Goal: Task Accomplishment & Management: Use online tool/utility

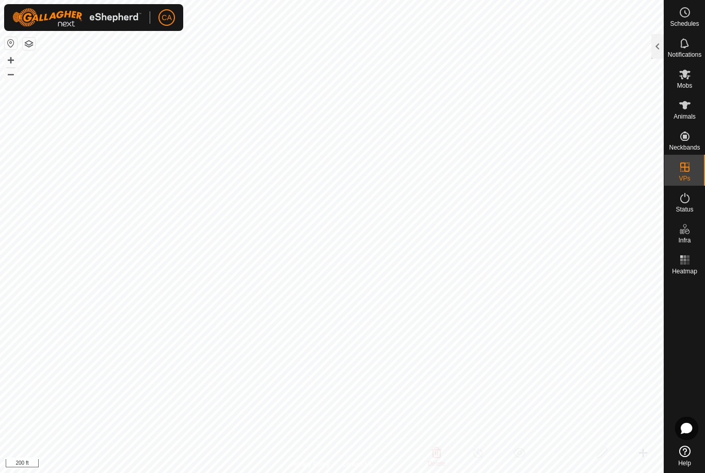
click at [655, 52] on div at bounding box center [657, 46] width 12 height 25
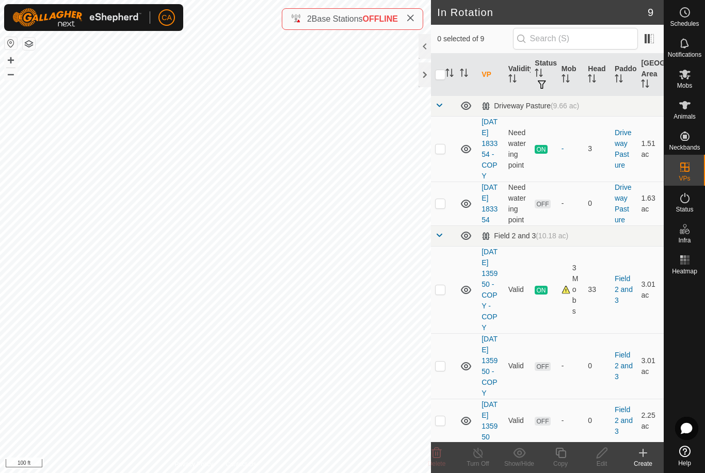
click at [449, 399] on td at bounding box center [443, 366] width 25 height 66
click at [445, 370] on p-checkbox at bounding box center [440, 366] width 10 height 8
click at [443, 370] on p-checkbox at bounding box center [440, 366] width 10 height 8
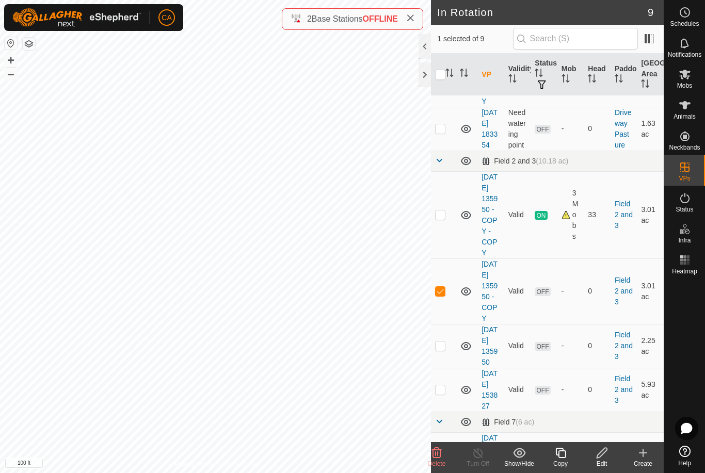
scroll to position [83, 0]
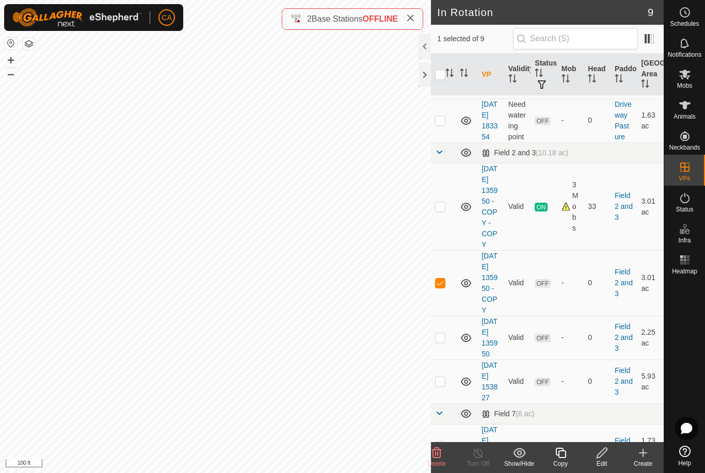
click at [442, 287] on p-checkbox at bounding box center [440, 283] width 10 height 8
checkbox input "false"
click at [442, 342] on p-checkbox at bounding box center [440, 337] width 10 height 8
click at [443, 454] on delete-svg-icon at bounding box center [436, 453] width 41 height 12
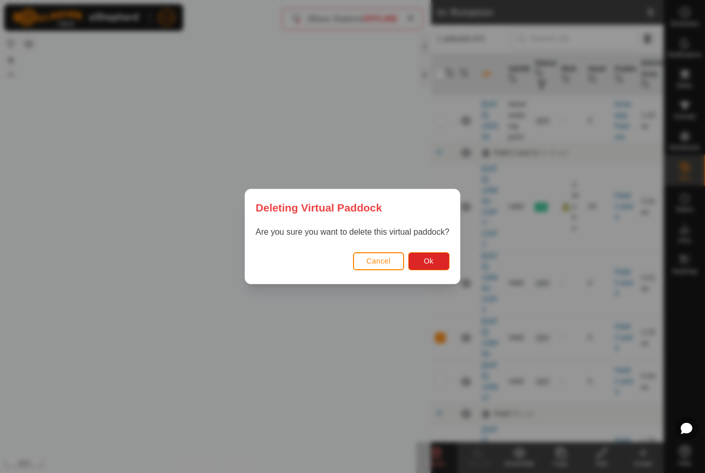
click at [441, 258] on button "Ok" at bounding box center [428, 261] width 41 height 18
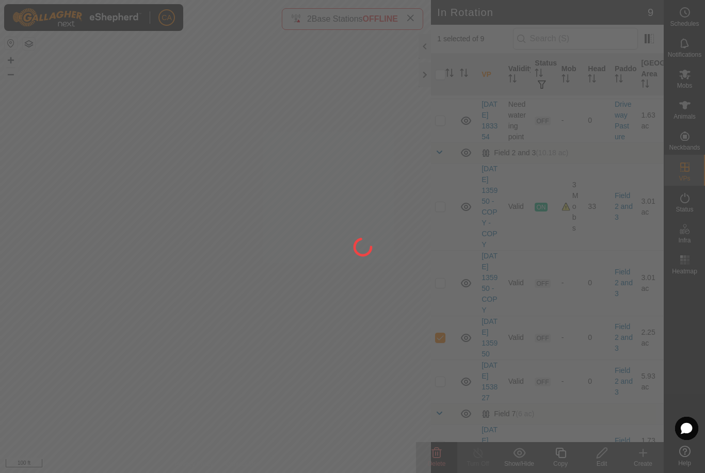
checkbox input "false"
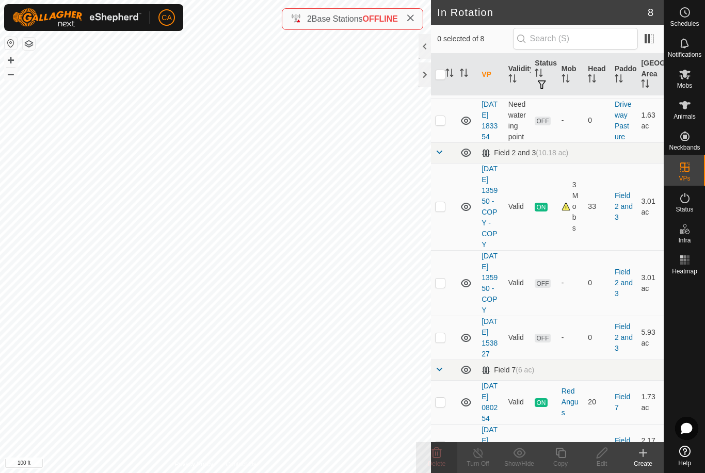
click at [446, 238] on td at bounding box center [443, 206] width 25 height 87
checkbox input "true"
click at [561, 459] on icon at bounding box center [560, 453] width 13 height 12
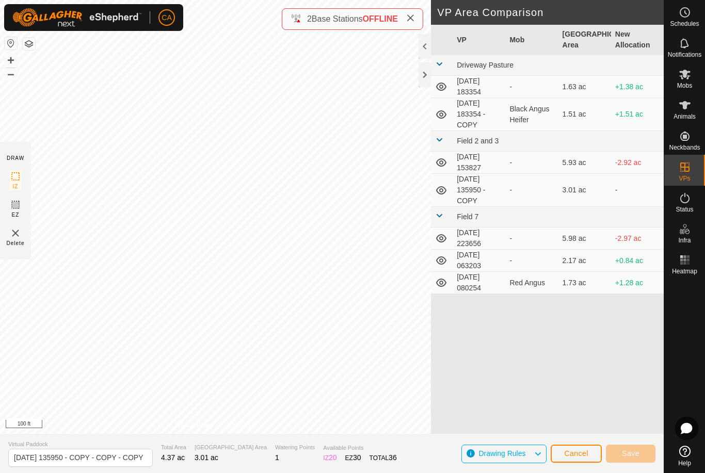
click at [577, 459] on button "Cancel" at bounding box center [575, 454] width 51 height 18
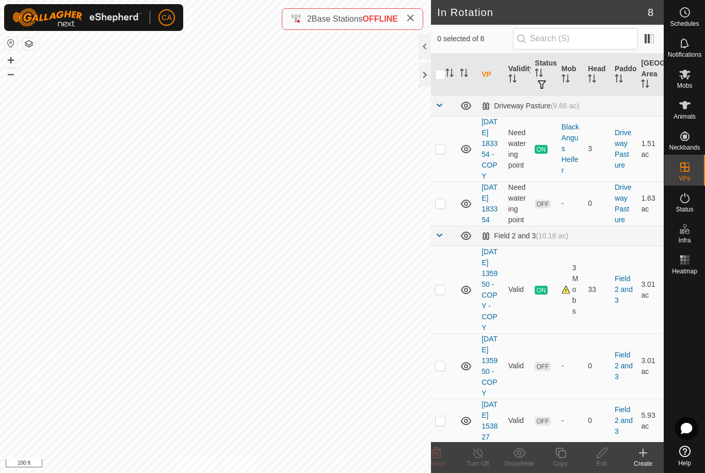
click at [443, 370] on p-checkbox at bounding box center [440, 366] width 10 height 8
click at [440, 454] on icon at bounding box center [437, 453] width 10 height 10
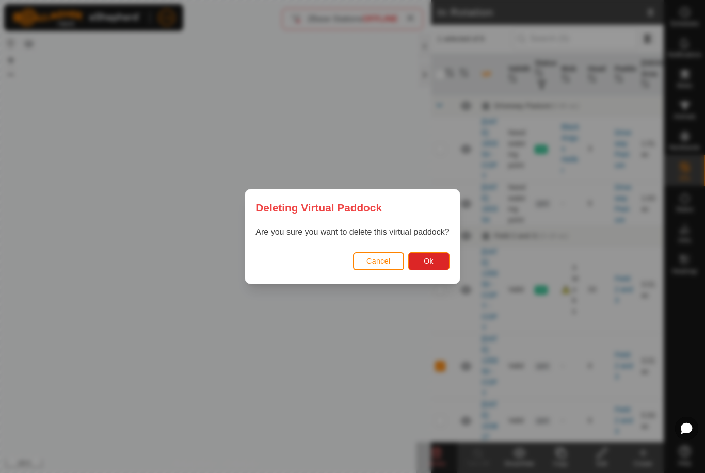
click at [433, 261] on span "Ok" at bounding box center [429, 261] width 10 height 8
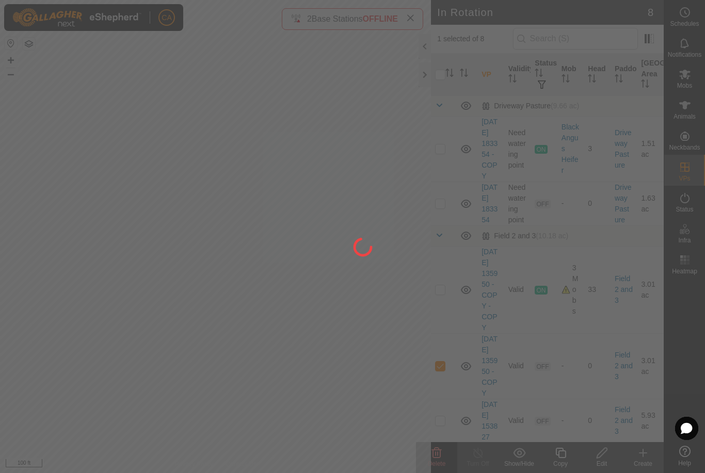
checkbox input "false"
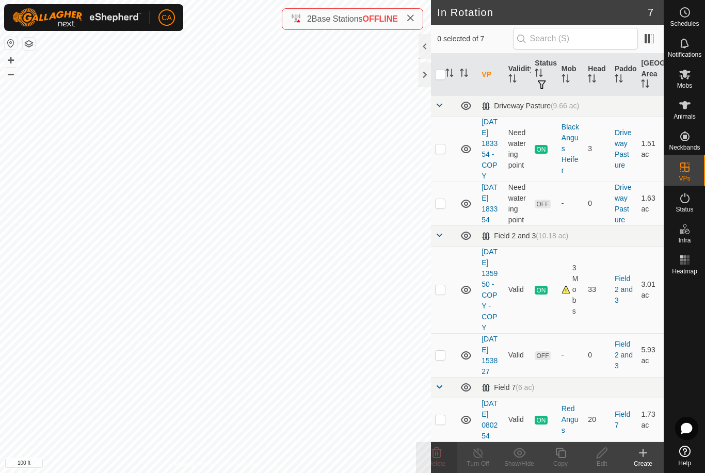
click at [446, 377] on td at bounding box center [443, 355] width 25 height 44
checkbox input "true"
click at [605, 455] on icon at bounding box center [601, 453] width 13 height 12
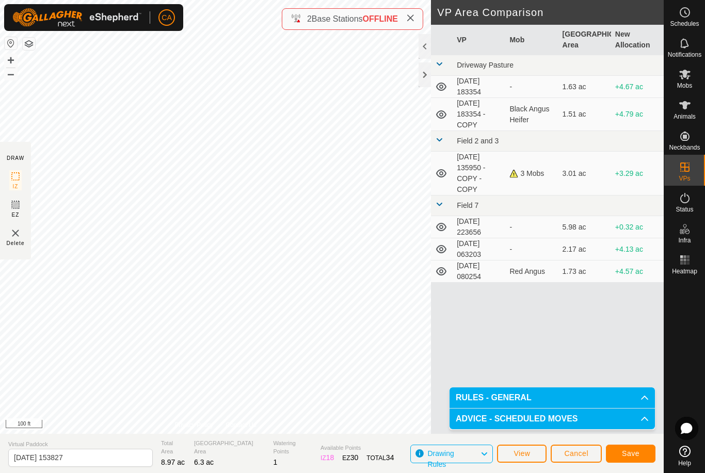
click at [631, 457] on span "Save" at bounding box center [631, 453] width 18 height 8
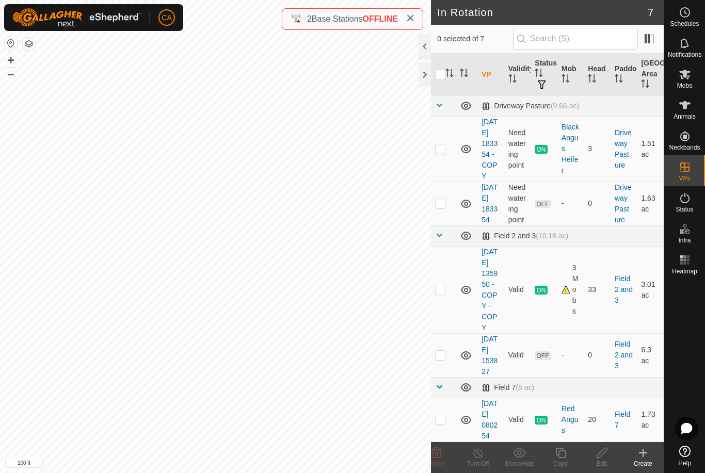
click at [689, 75] on icon at bounding box center [684, 74] width 12 height 12
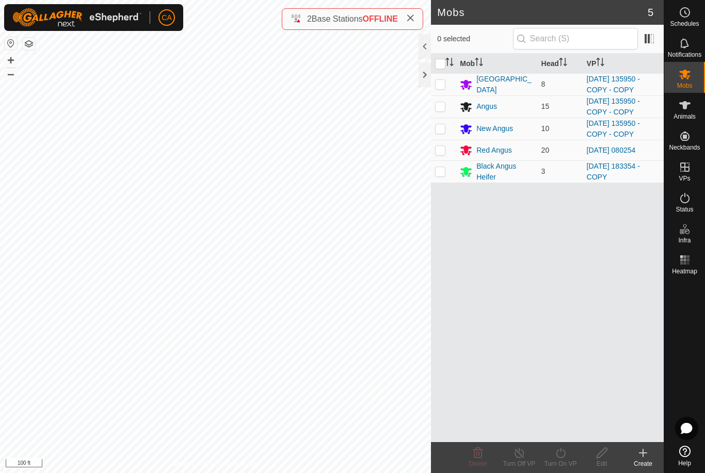
click at [440, 85] on p-checkbox at bounding box center [440, 84] width 10 height 8
checkbox input "true"
click at [443, 103] on p-checkbox at bounding box center [440, 106] width 10 height 8
checkbox input "true"
click at [442, 126] on p-checkbox at bounding box center [440, 128] width 10 height 8
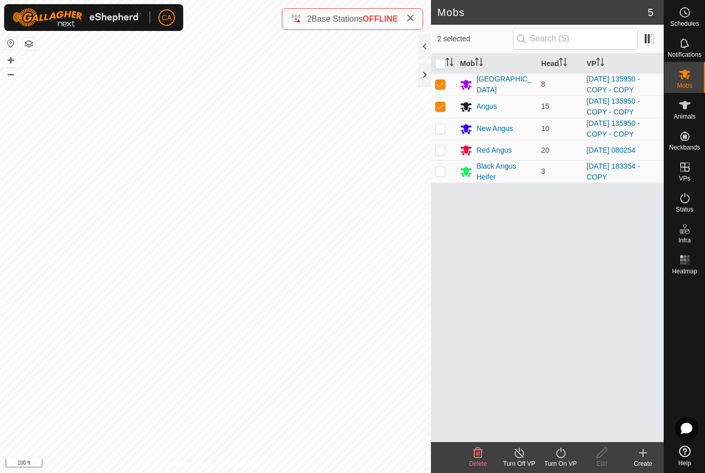
checkbox input "true"
click at [560, 458] on icon at bounding box center [560, 453] width 9 height 10
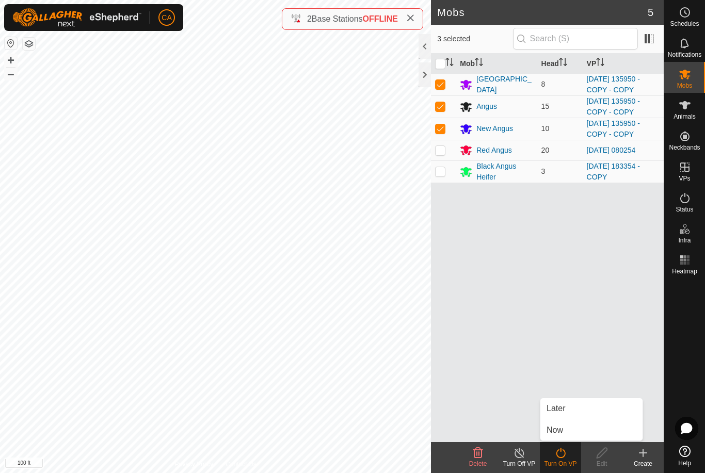
click at [565, 436] on link "Now" at bounding box center [591, 430] width 102 height 21
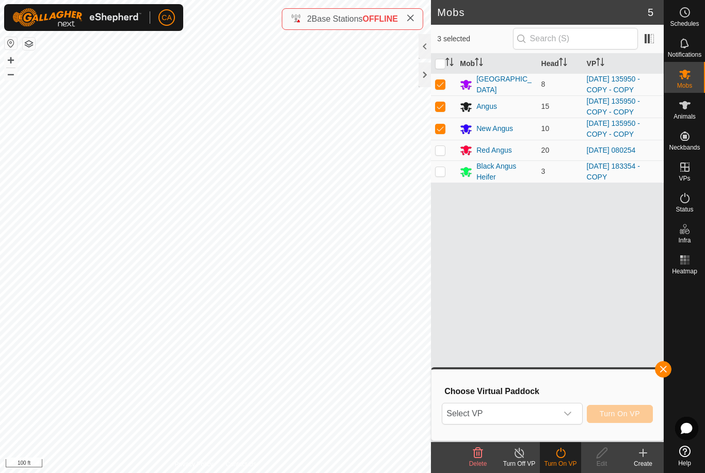
click at [547, 414] on span "Select VP" at bounding box center [499, 413] width 115 height 21
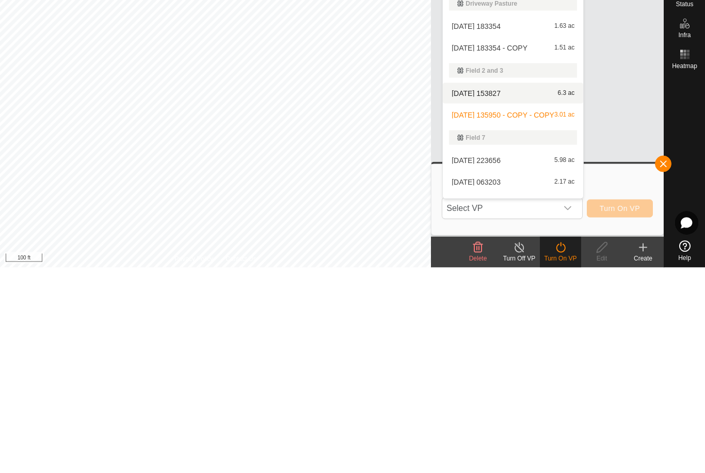
click at [525, 293] on div "[DATE] 153827 6.3 ac" at bounding box center [513, 299] width 128 height 12
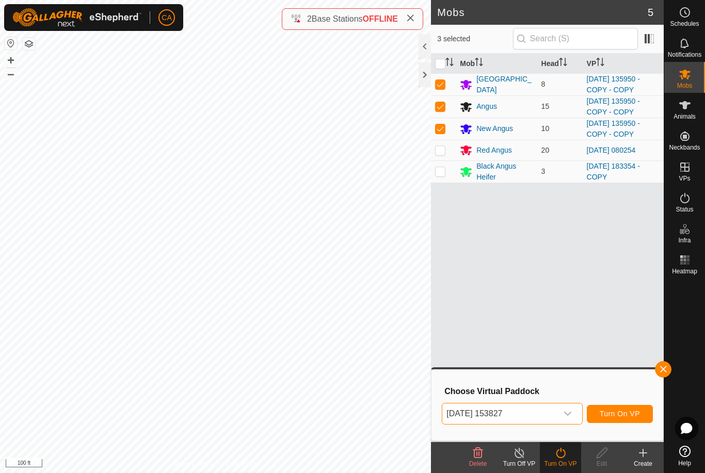
click at [621, 421] on button "Turn On VP" at bounding box center [620, 414] width 66 height 18
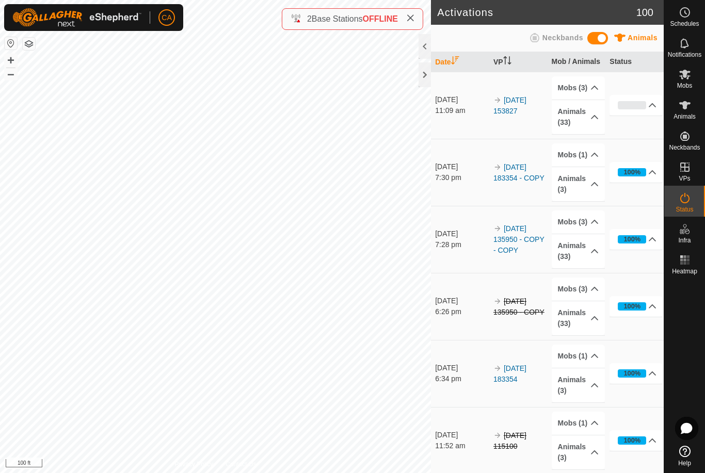
click at [424, 73] on div at bounding box center [424, 74] width 12 height 25
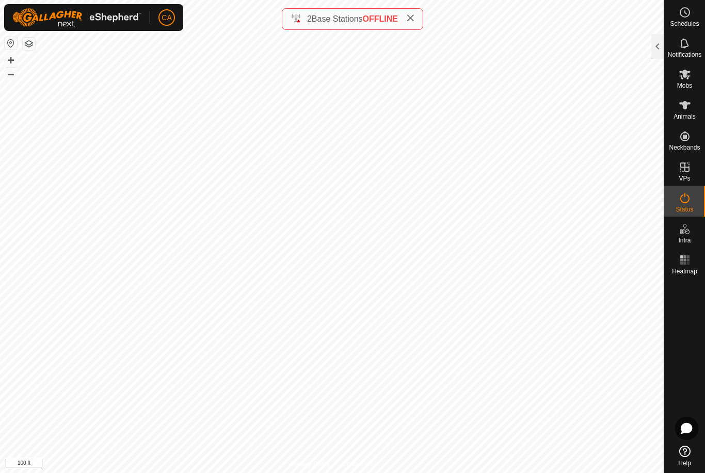
click at [414, 14] on span at bounding box center [410, 19] width 8 height 12
click at [652, 50] on div at bounding box center [657, 46] width 12 height 25
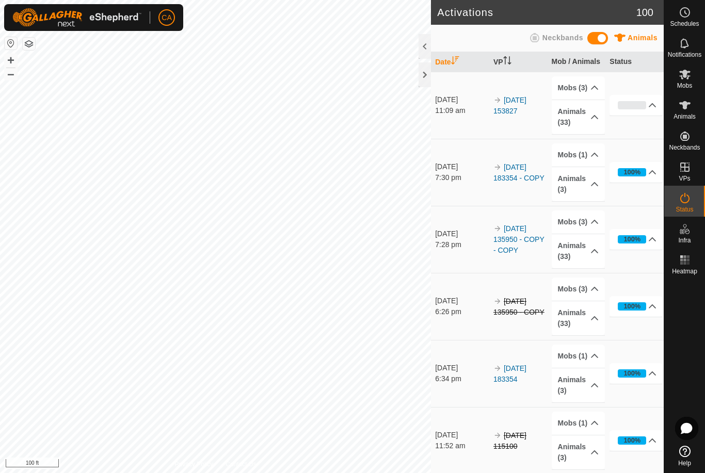
click at [34, 26] on img at bounding box center [76, 17] width 129 height 19
click at [34, 41] on button "button" at bounding box center [29, 44] width 12 height 12
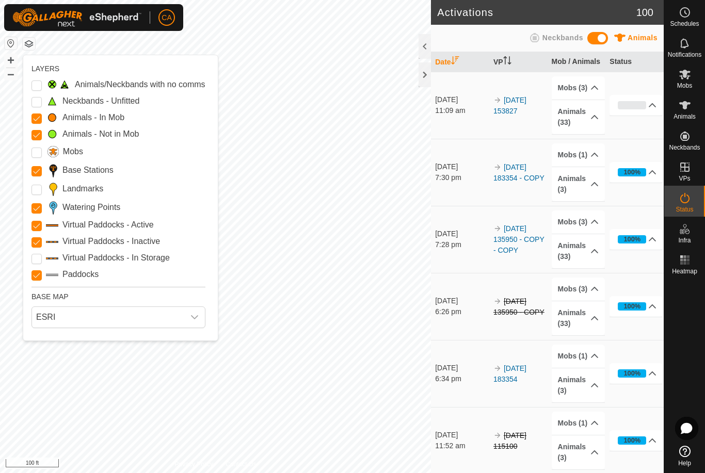
click at [103, 187] on label "Landmarks" at bounding box center [82, 189] width 41 height 12
click at [42, 187] on input "Landmarks" at bounding box center [36, 190] width 10 height 10
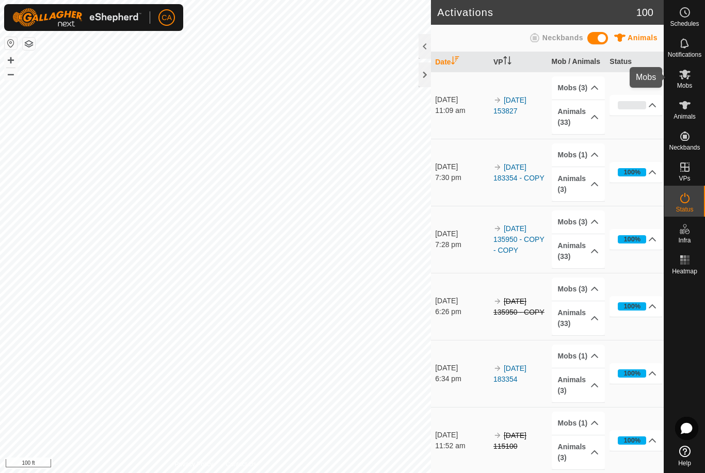
click at [688, 85] on span "Mobs" at bounding box center [684, 86] width 15 height 6
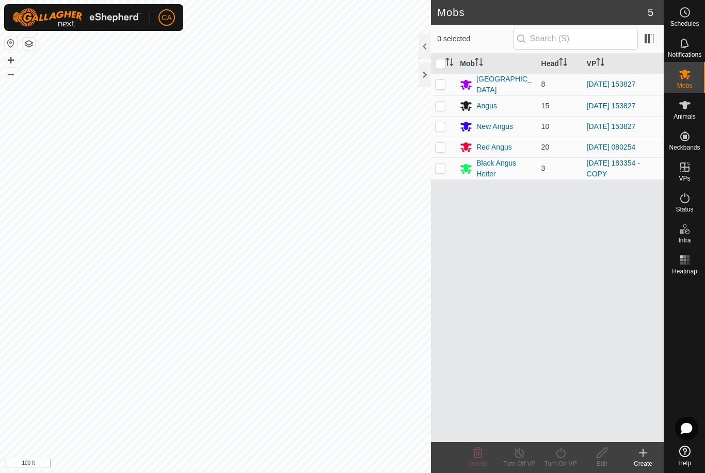
click at [444, 147] on p-checkbox at bounding box center [440, 147] width 10 height 8
click at [443, 143] on p-checkbox at bounding box center [440, 147] width 10 height 8
checkbox input "false"
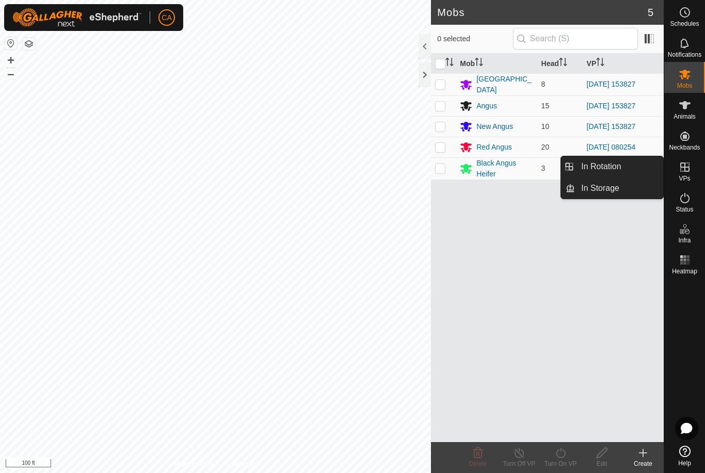
click at [614, 169] on span "In Rotation" at bounding box center [601, 166] width 40 height 12
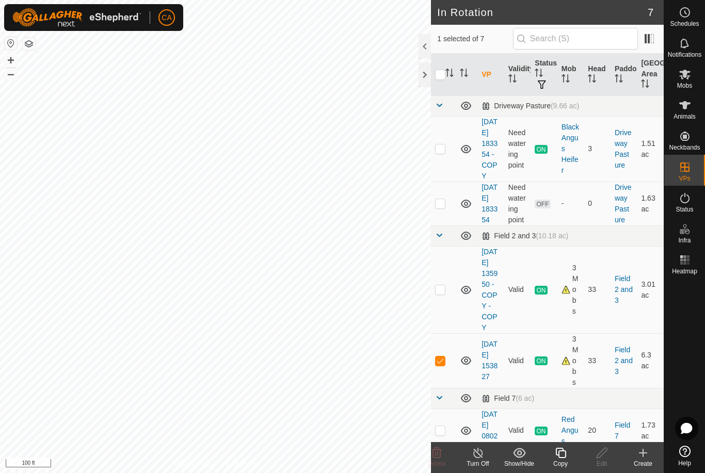
click at [444, 388] on td at bounding box center [443, 360] width 25 height 55
checkbox input "false"
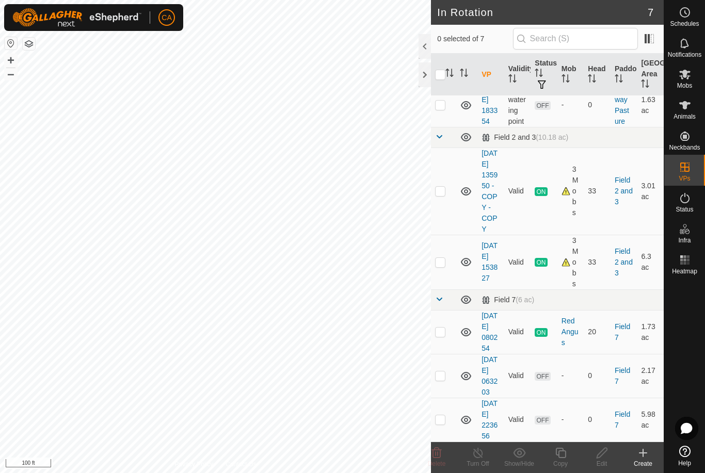
scroll to position [163, 0]
click at [442, 371] on p-checkbox at bounding box center [440, 375] width 10 height 8
checkbox input "true"
click at [608, 457] on icon at bounding box center [601, 453] width 13 height 12
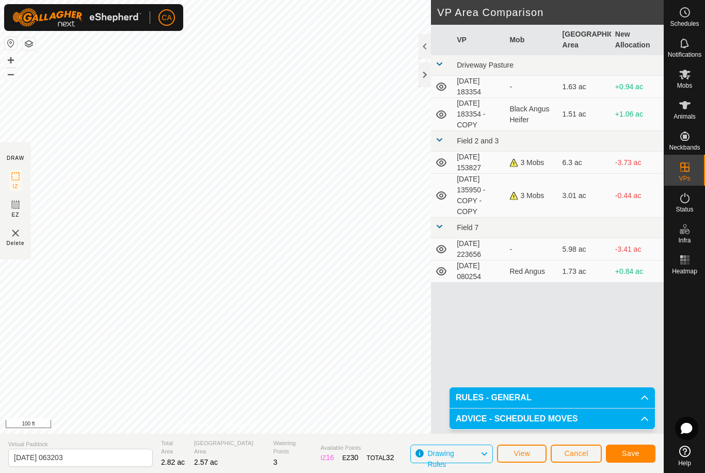
click at [627, 455] on span "Save" at bounding box center [631, 453] width 18 height 8
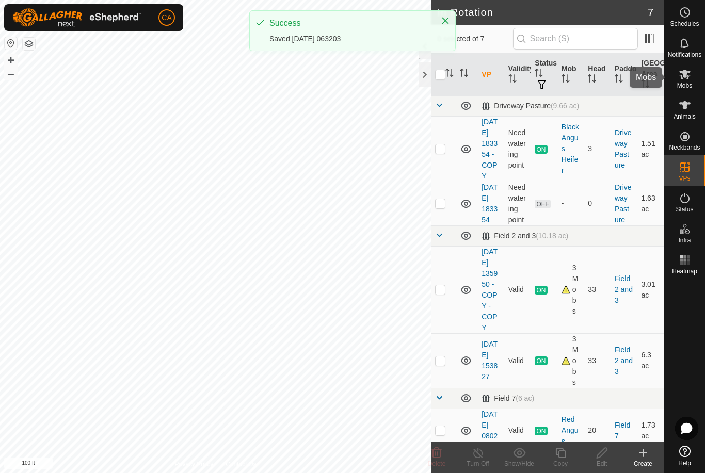
click at [690, 79] on icon at bounding box center [684, 74] width 12 height 12
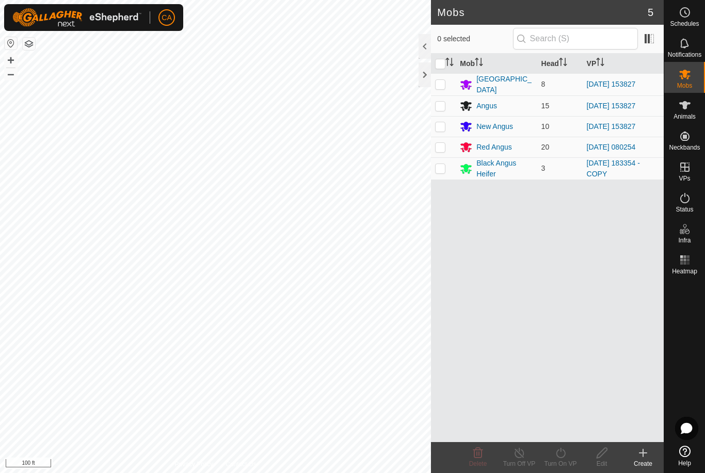
click at [443, 144] on p-checkbox at bounding box center [440, 147] width 10 height 8
checkbox input "true"
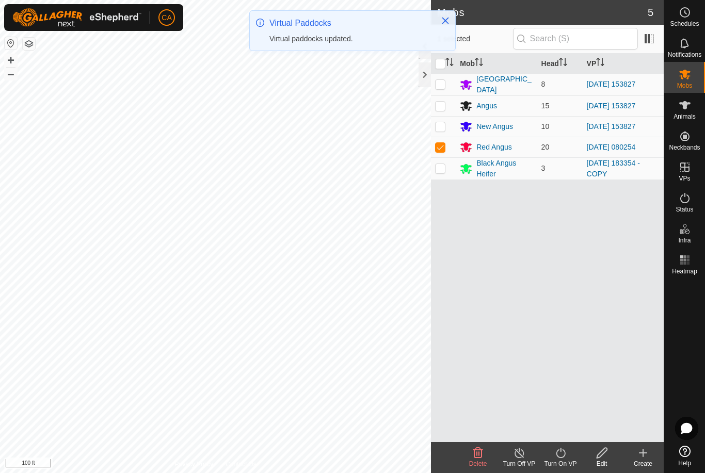
click at [566, 461] on div "Turn On VP" at bounding box center [560, 463] width 41 height 9
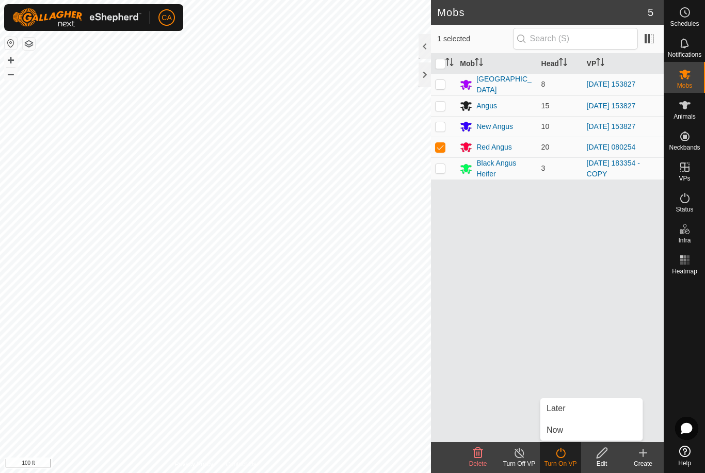
click at [576, 437] on link "Now" at bounding box center [591, 430] width 102 height 21
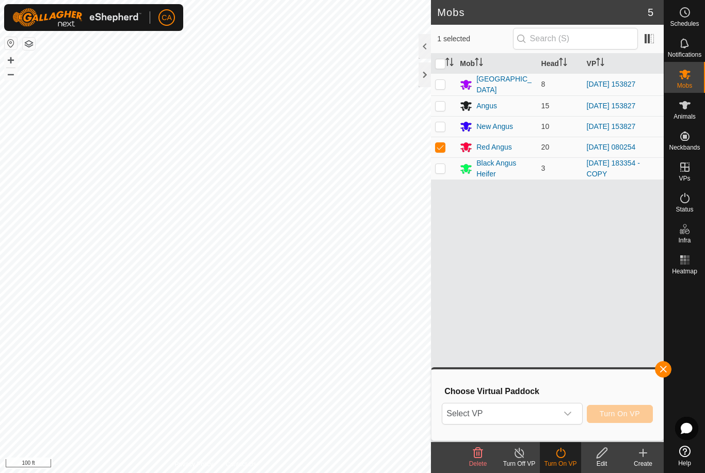
click at [504, 410] on span "Select VP" at bounding box center [499, 413] width 115 height 21
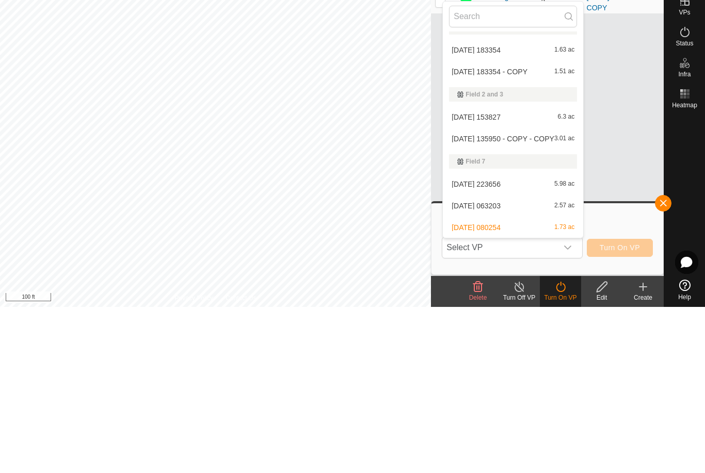
scroll to position [15, 0]
click at [500, 368] on span "[DATE] 063203" at bounding box center [475, 371] width 49 height 7
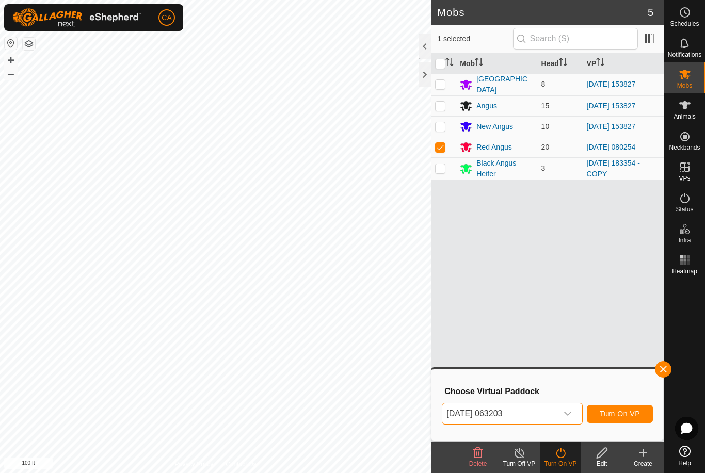
click at [624, 415] on span "Turn On VP" at bounding box center [619, 414] width 40 height 8
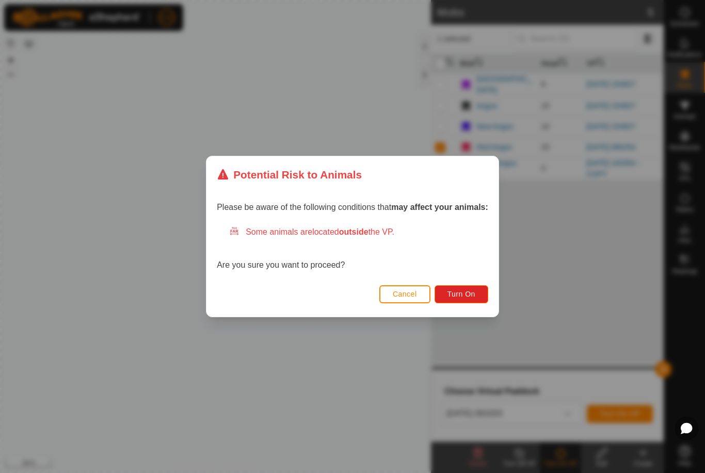
click at [465, 294] on span "Turn On" at bounding box center [461, 294] width 28 height 8
